Goal: Information Seeking & Learning: Find specific page/section

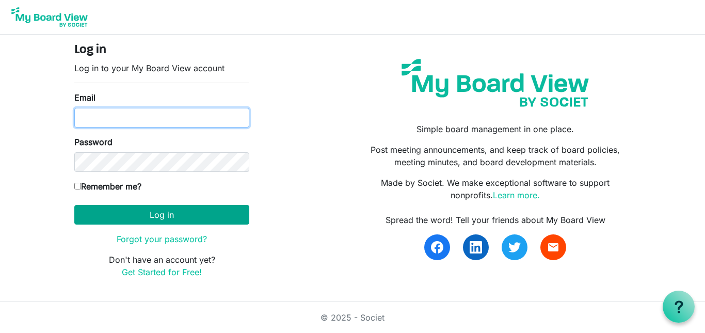
type input "hccemj@gmail.com"
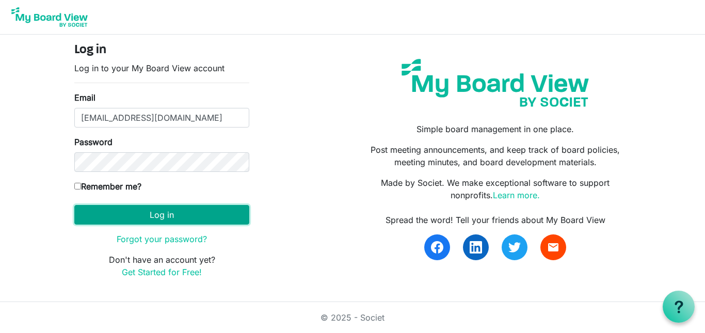
click at [185, 215] on button "Log in" at bounding box center [161, 215] width 175 height 20
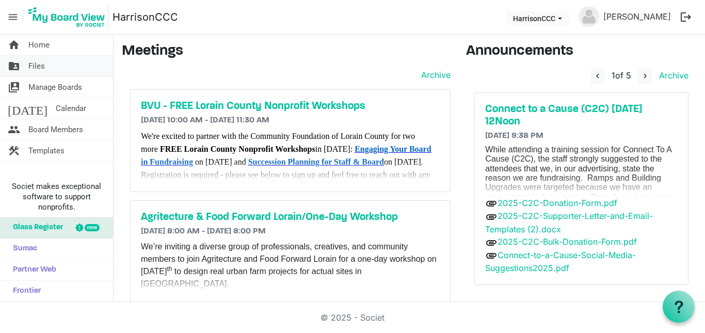
click at [96, 67] on link "folder_shared Files" at bounding box center [56, 66] width 113 height 21
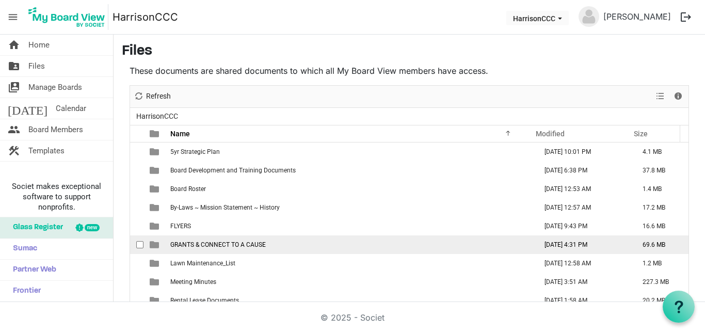
click at [222, 243] on span "GRANTS & CONNECT TO A CAUSE" at bounding box center [218, 244] width 96 height 7
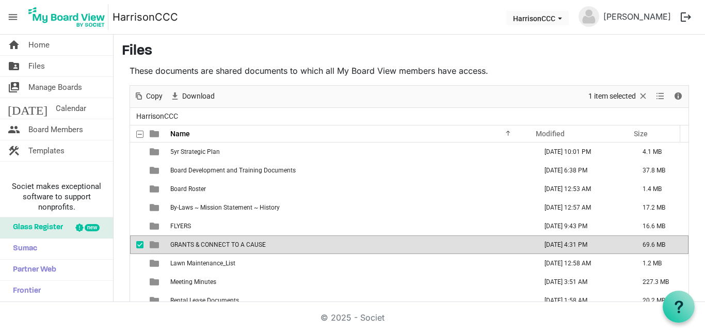
click at [222, 243] on span "GRANTS & CONNECT TO A CAUSE" at bounding box center [218, 244] width 96 height 7
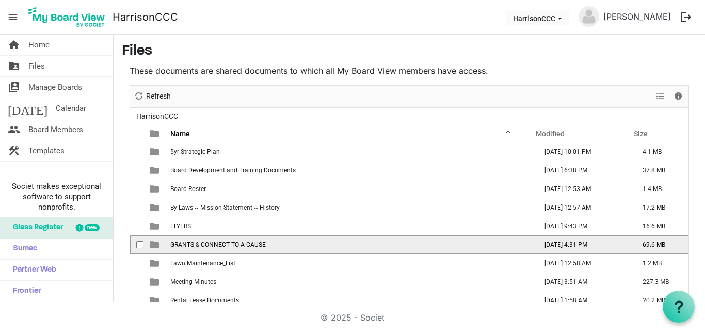
click at [222, 243] on span "GRANTS & CONNECT TO A CAUSE" at bounding box center [218, 244] width 96 height 7
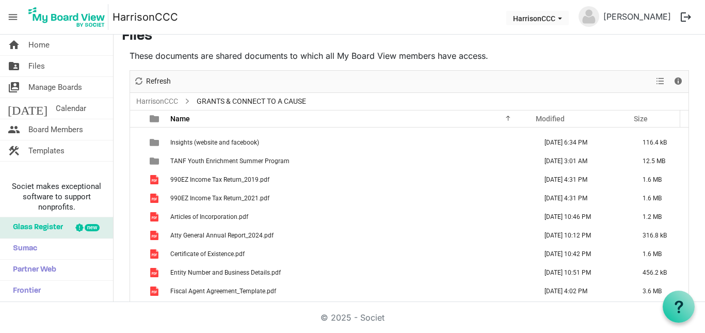
scroll to position [74, 0]
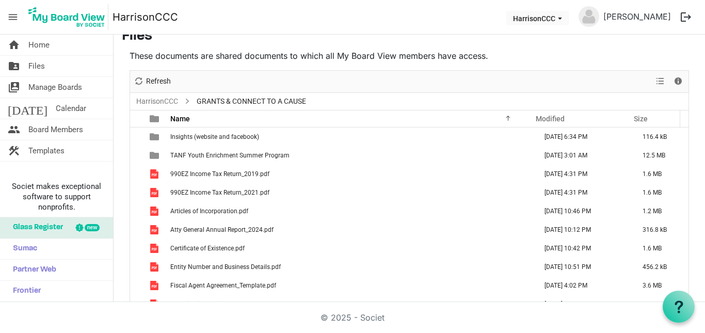
drag, startPoint x: 686, startPoint y: 239, endPoint x: 689, endPoint y: 257, distance: 18.3
click at [689, 257] on div "These documents are shared documents to which all My Board View members have ac…" at bounding box center [409, 176] width 575 height 253
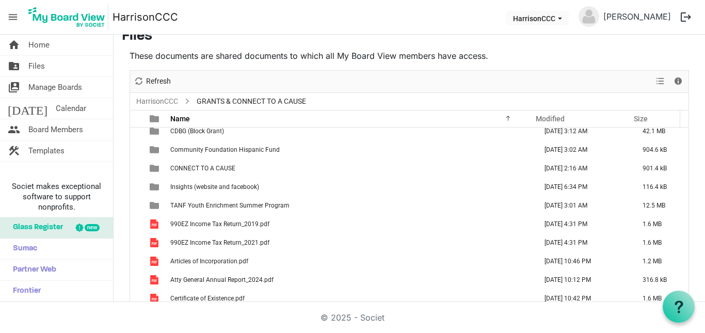
scroll to position [19, 0]
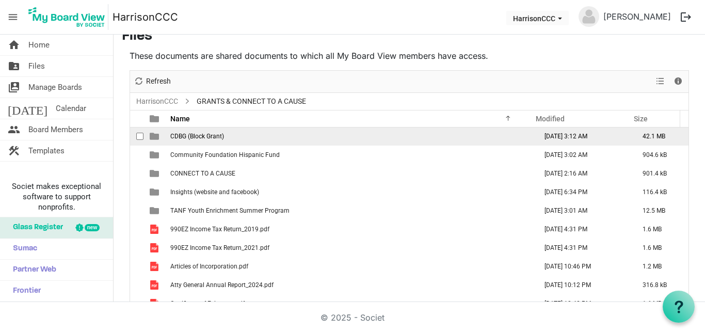
click at [215, 133] on span "CDBG (Block Grant)" at bounding box center [197, 136] width 54 height 7
click at [215, 132] on td "CDBG (Block Grant)" at bounding box center [350, 137] width 367 height 19
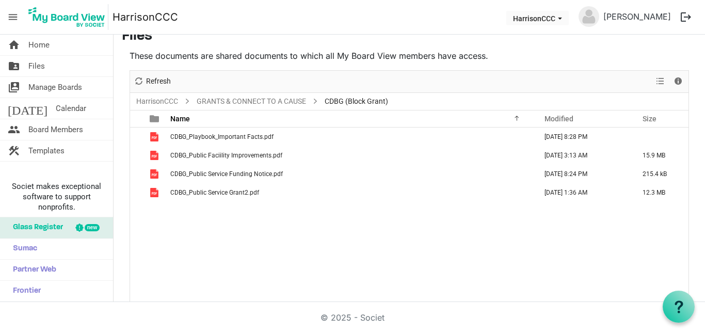
scroll to position [0, 0]
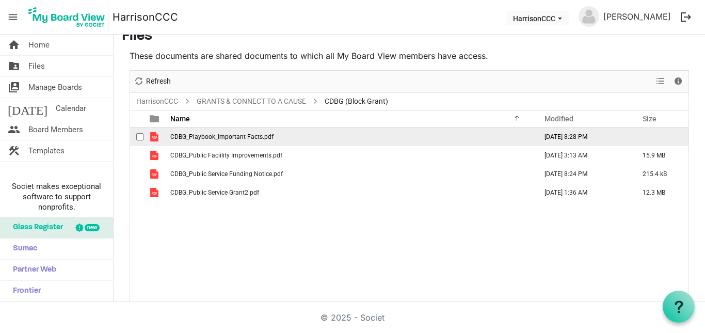
click at [289, 140] on td "CDBG_Playbook_Important Facts.pdf" at bounding box center [350, 137] width 367 height 19
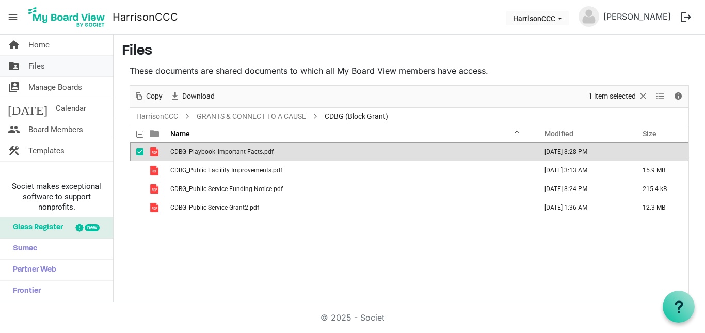
click at [41, 65] on span "Files" at bounding box center [36, 66] width 17 height 21
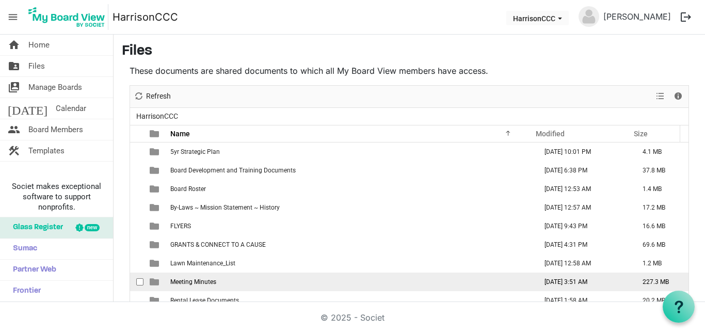
click at [223, 283] on td "Meeting Minutes" at bounding box center [350, 282] width 367 height 19
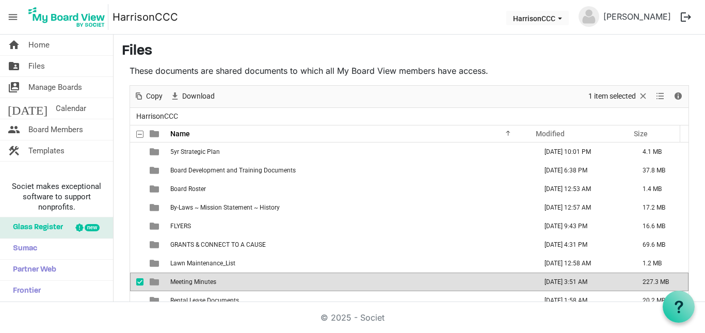
click at [223, 283] on td "Meeting Minutes" at bounding box center [350, 282] width 367 height 19
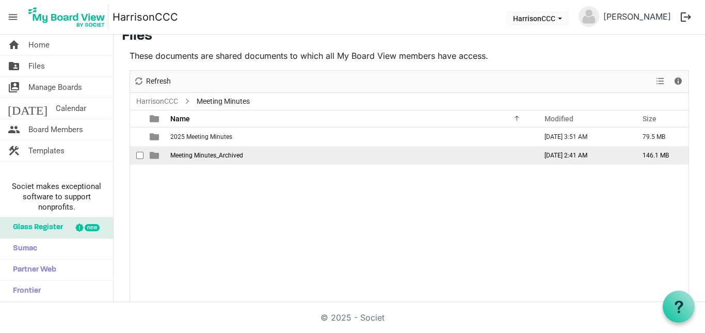
click at [190, 156] on span "Meeting Minutes_Archived" at bounding box center [206, 155] width 73 height 7
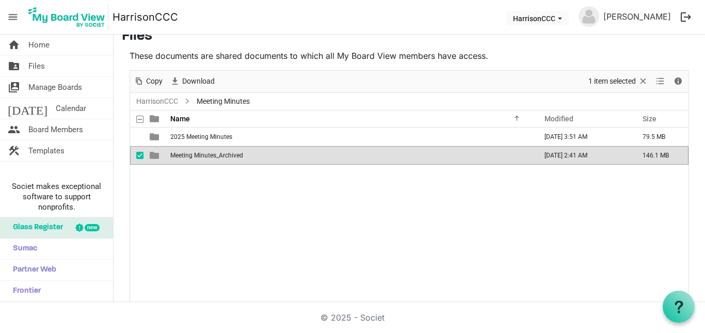
click at [190, 156] on span "Meeting Minutes_Archived" at bounding box center [206, 155] width 73 height 7
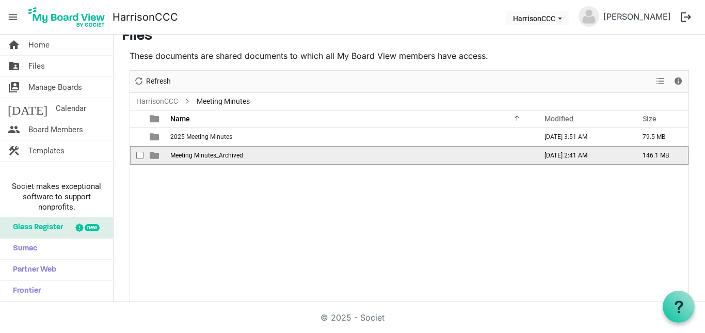
click at [190, 156] on span "Meeting Minutes_Archived" at bounding box center [206, 155] width 73 height 7
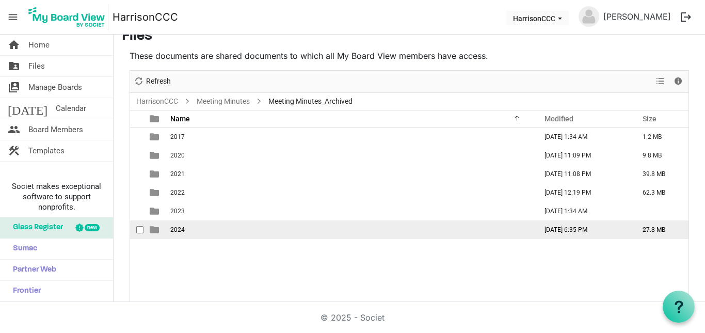
click at [181, 221] on td "2024" at bounding box center [350, 230] width 367 height 19
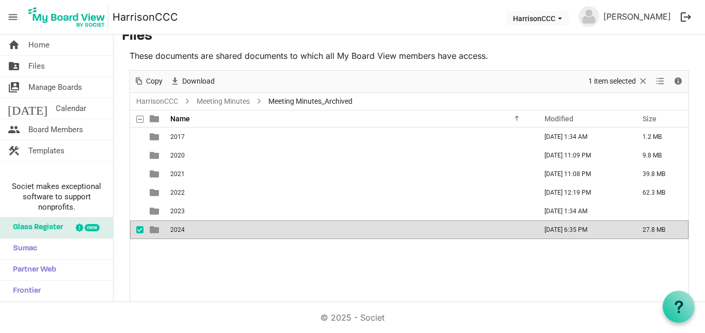
click at [181, 221] on td "2024" at bounding box center [350, 230] width 367 height 19
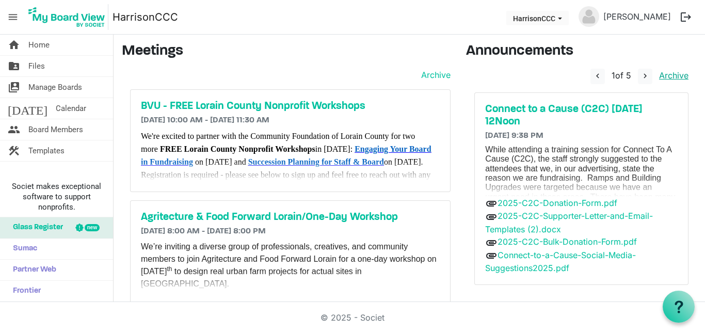
click at [661, 79] on link "Archive" at bounding box center [672, 75] width 34 height 10
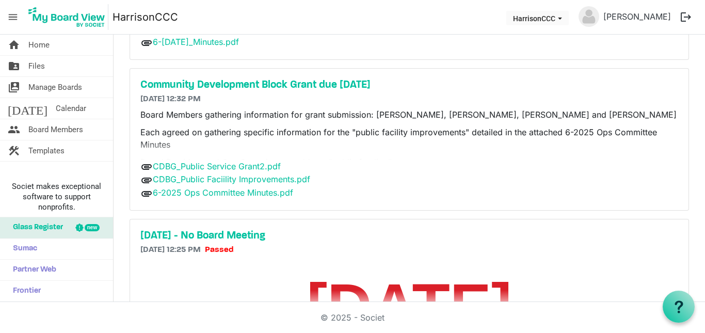
scroll to position [443, 0]
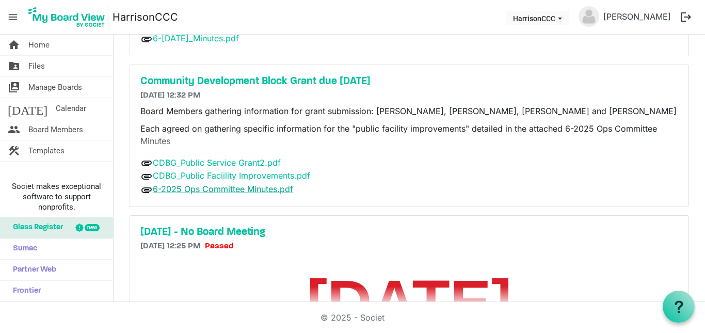
click at [286, 186] on link "6-2025 Ops Committee Minutes.pdf" at bounding box center [223, 189] width 140 height 10
